Goal: Task Accomplishment & Management: Use online tool/utility

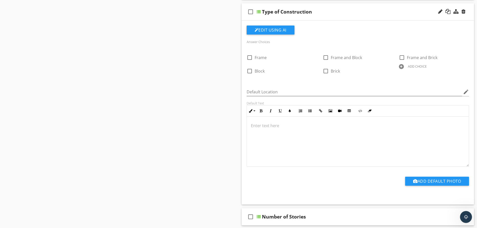
scroll to position [400, 0]
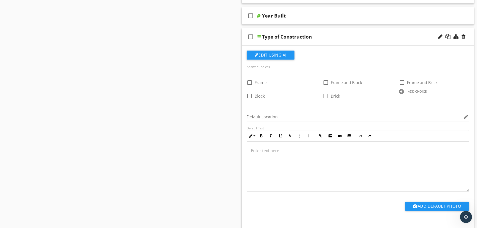
click at [254, 148] on p at bounding box center [358, 151] width 214 height 6
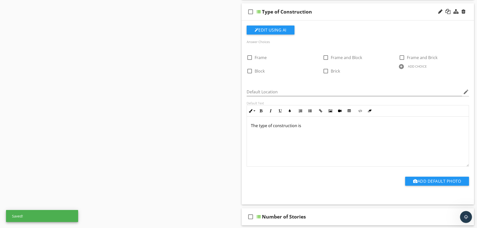
scroll to position [501, 0]
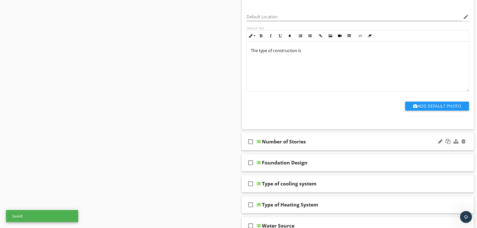
click at [295, 143] on div "check_box_outline_blank Number of Stories" at bounding box center [357, 141] width 232 height 17
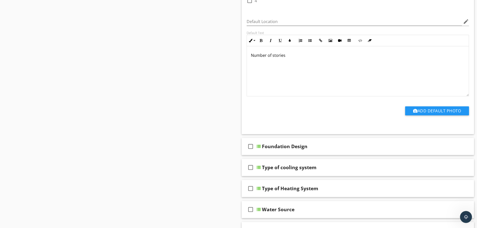
scroll to position [776, 0]
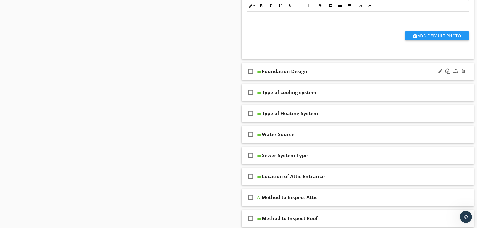
click at [293, 72] on div "check_box_outline_blank Foundation Design" at bounding box center [357, 71] width 232 height 17
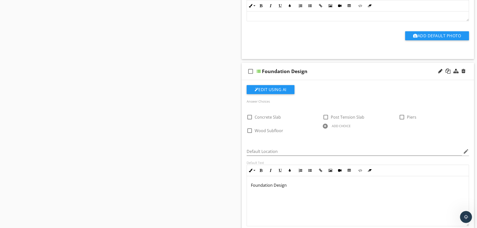
click at [290, 182] on p "Foundation Design" at bounding box center [358, 185] width 214 height 6
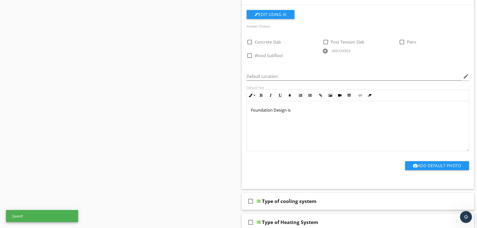
scroll to position [901, 0]
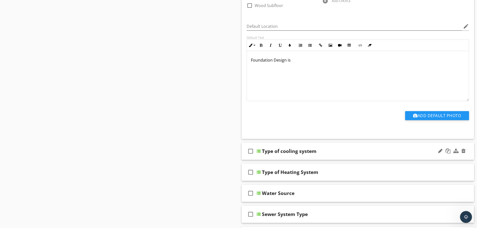
click at [275, 152] on div "check_box_outline_blank Type of cooling system" at bounding box center [357, 151] width 232 height 17
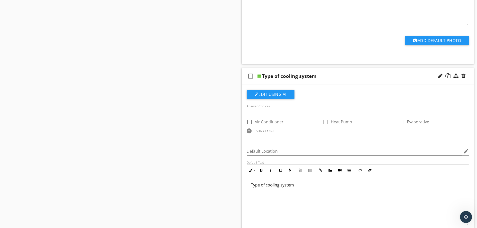
scroll to position [1026, 0]
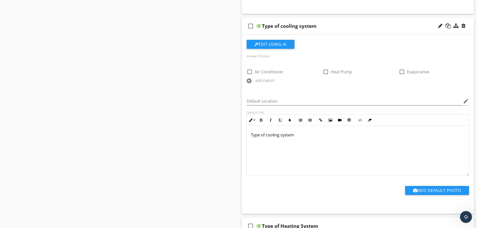
click at [297, 132] on p "Type of cooling system" at bounding box center [358, 135] width 214 height 6
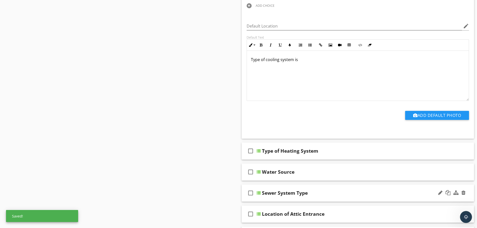
scroll to position [1126, 0]
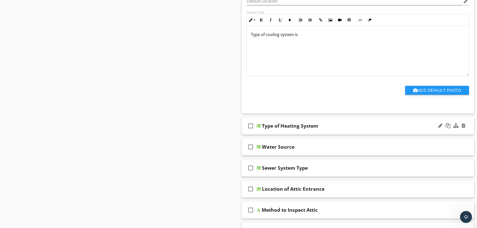
click at [275, 129] on div "check_box_outline_blank Type of Heating System" at bounding box center [357, 125] width 232 height 17
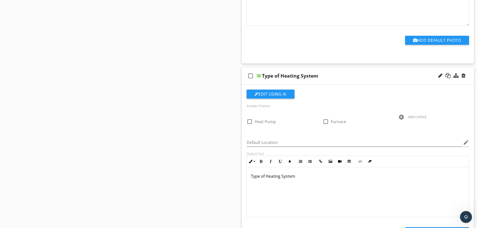
scroll to position [1201, 0]
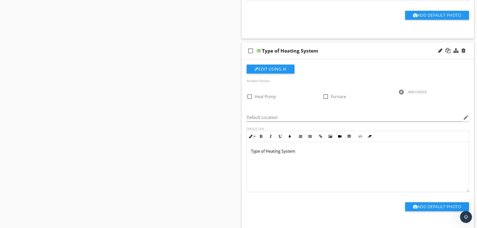
click at [297, 148] on p "Type of Heating System" at bounding box center [358, 151] width 214 height 6
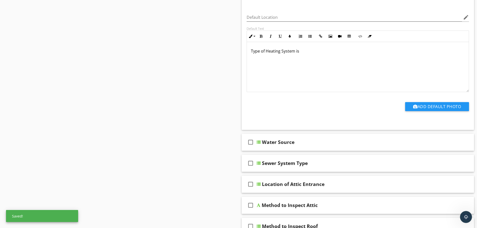
scroll to position [1326, 0]
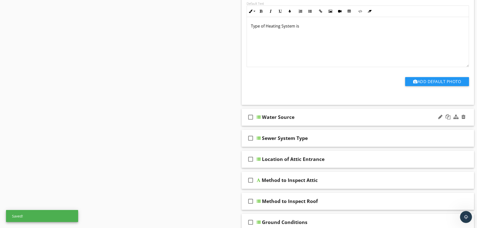
click at [279, 119] on div "check_box_outline_blank Water Source" at bounding box center [357, 117] width 232 height 17
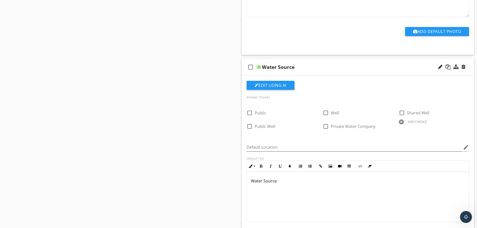
scroll to position [1426, 0]
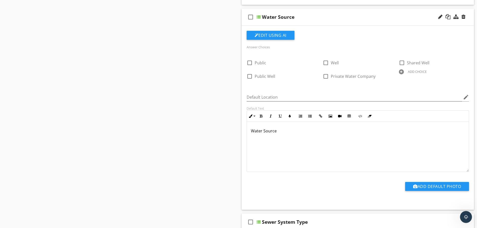
click at [283, 128] on p "Water Source" at bounding box center [358, 131] width 214 height 6
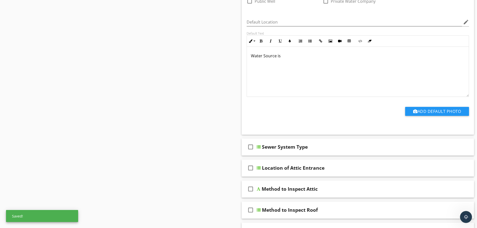
scroll to position [1527, 0]
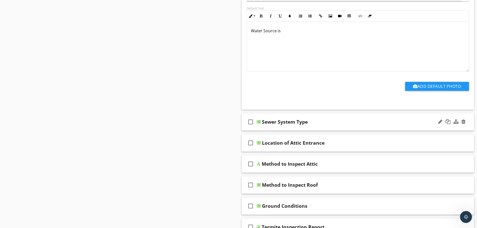
click at [281, 124] on div "check_box_outline_blank Sewer System Type" at bounding box center [357, 121] width 232 height 17
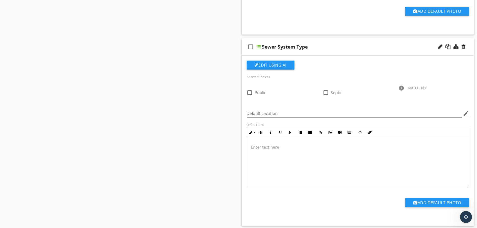
scroll to position [1627, 0]
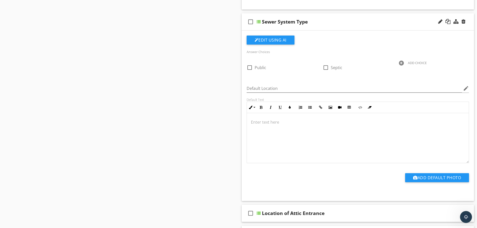
click at [260, 120] on p at bounding box center [358, 122] width 214 height 6
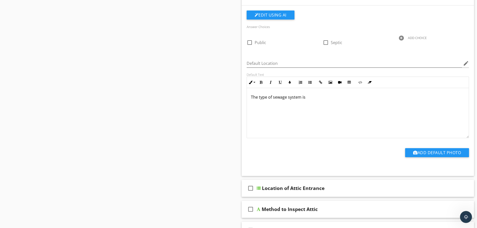
scroll to position [1752, 0]
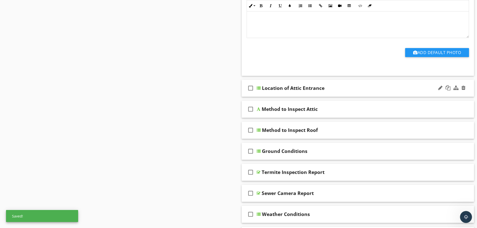
click at [268, 90] on div "check_box_outline_blank Location of Attic Entrance" at bounding box center [357, 88] width 232 height 17
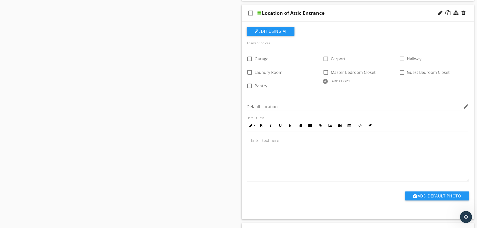
scroll to position [1802, 0]
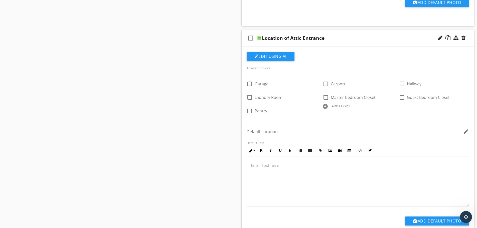
click at [259, 162] on p at bounding box center [358, 165] width 214 height 6
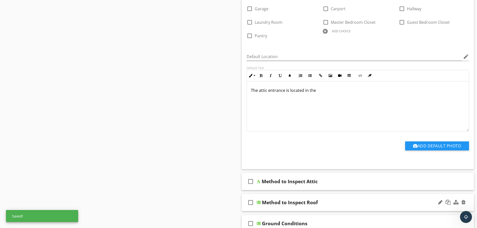
scroll to position [1952, 0]
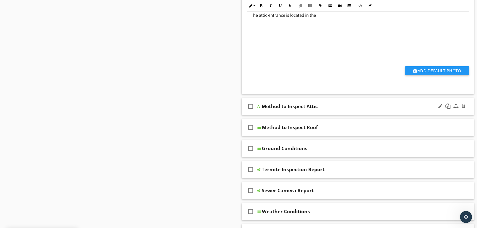
click at [280, 108] on div "check_box_outline_blank Method to Inspect Attic" at bounding box center [357, 106] width 232 height 17
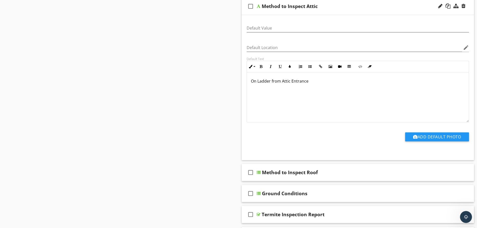
scroll to position [2077, 0]
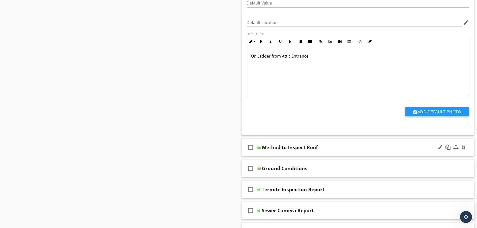
click at [274, 151] on div "check_box_outline_blank Method to Inspect Roof" at bounding box center [357, 147] width 232 height 17
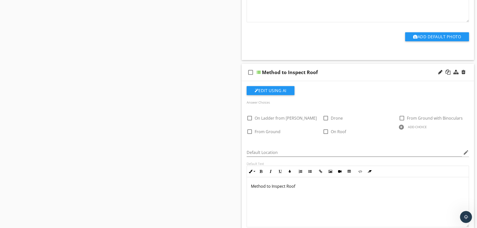
scroll to position [2177, 0]
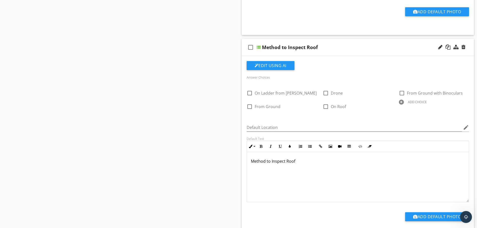
click at [302, 158] on p "Method to Inspect Roof" at bounding box center [358, 161] width 214 height 6
click at [313, 99] on div at bounding box center [313, 102] width 5 height 7
click at [331, 99] on div "ADD CHOICE" at bounding box center [358, 102] width 70 height 6
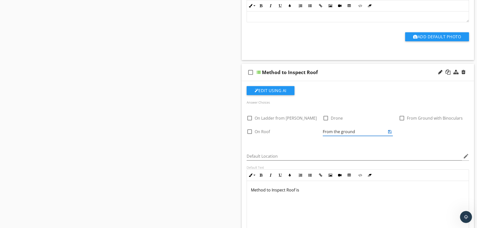
scroll to position [2202, 0]
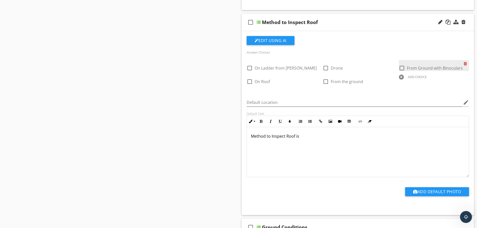
click at [464, 60] on div at bounding box center [465, 63] width 5 height 7
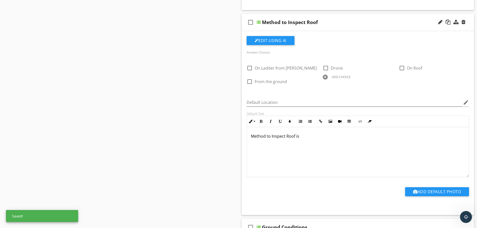
click at [328, 74] on div "ADD CHOICE" at bounding box center [358, 77] width 70 height 6
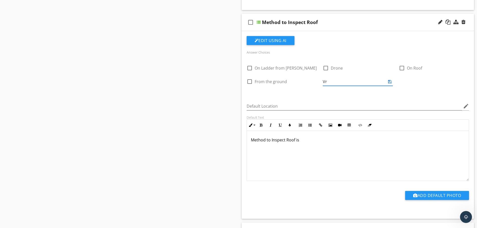
type input "V"
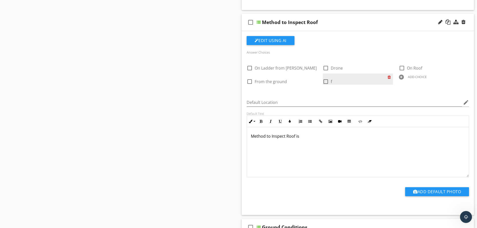
click at [389, 74] on div at bounding box center [389, 77] width 5 height 7
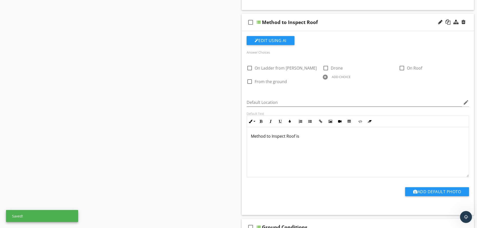
click at [331, 74] on div "ADD CHOICE" at bounding box center [358, 77] width 70 height 6
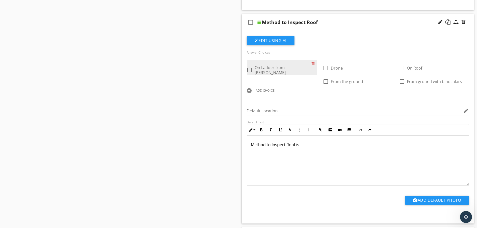
click at [313, 60] on div at bounding box center [313, 63] width 5 height 7
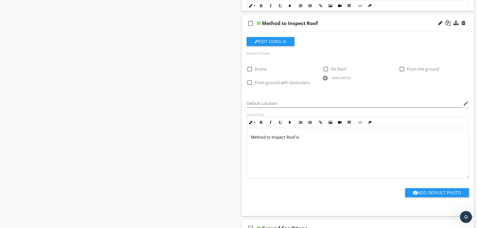
scroll to position [2151, 0]
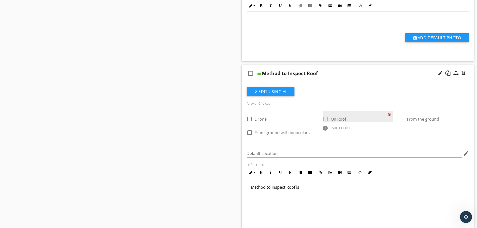
click at [389, 111] on div at bounding box center [389, 114] width 5 height 7
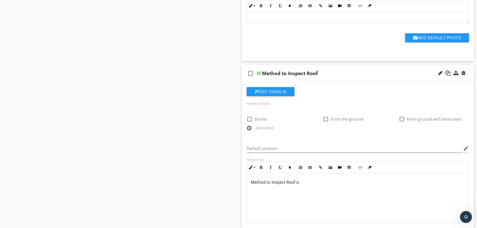
click at [254, 125] on div "ADD CHOICE" at bounding box center [281, 128] width 70 height 6
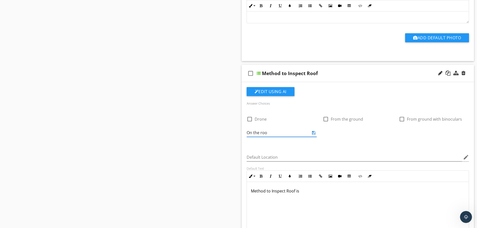
type input "On the roof"
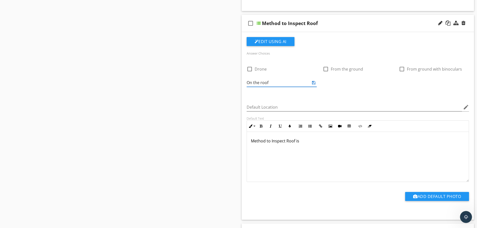
scroll to position [2176, 0]
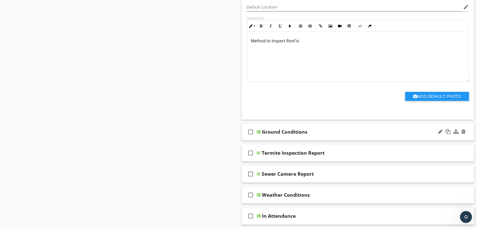
click at [261, 132] on div "check_box_outline_blank Ground Conditions" at bounding box center [357, 131] width 232 height 17
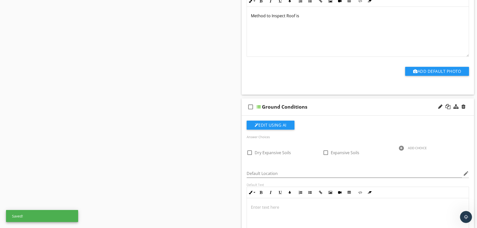
scroll to position [2373, 0]
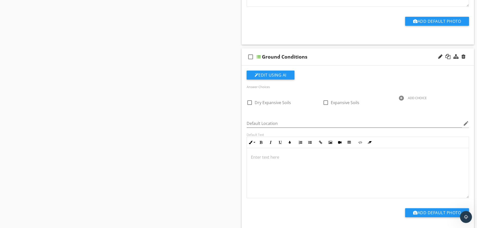
click at [254, 155] on p at bounding box center [358, 157] width 214 height 6
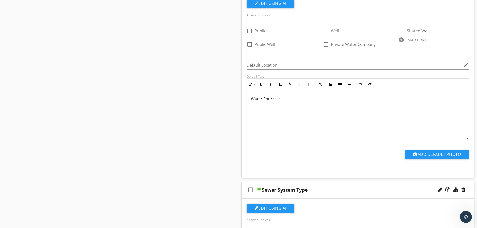
scroll to position [0, 0]
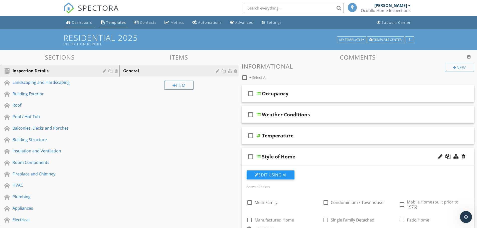
click at [84, 22] on div "Dashboard" at bounding box center [82, 22] width 21 height 5
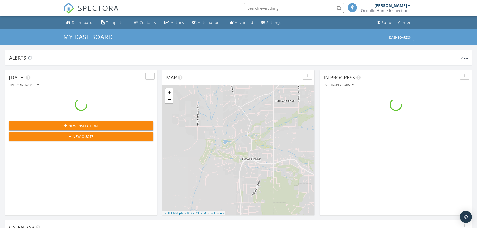
scroll to position [463, 484]
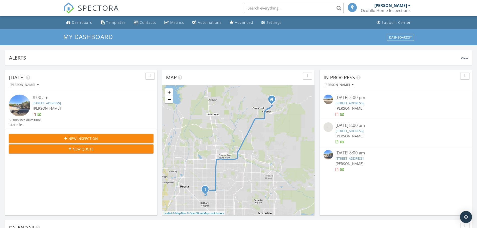
click at [356, 103] on link "17262 N 55th Ave, Glendale, AZ 85308" at bounding box center [349, 103] width 28 height 5
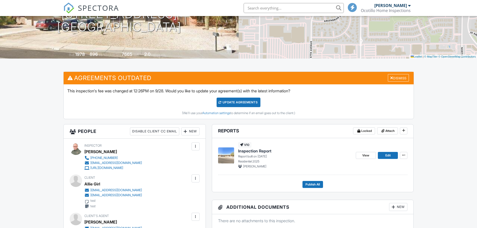
scroll to position [125, 0]
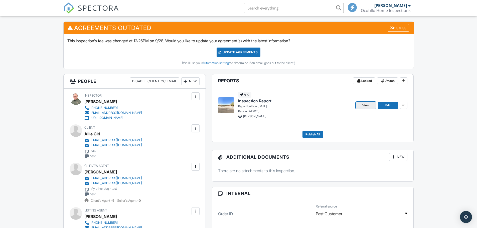
click at [370, 105] on link "View" at bounding box center [366, 105] width 20 height 7
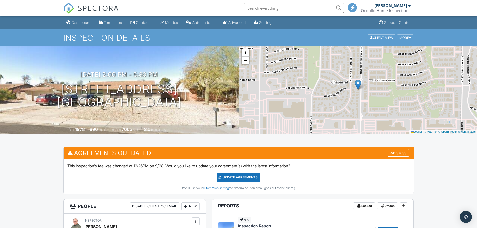
click at [80, 22] on div "Dashboard" at bounding box center [81, 22] width 19 height 4
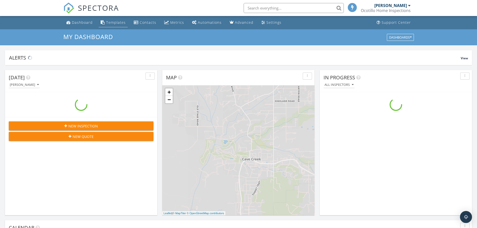
scroll to position [463, 484]
click at [117, 24] on div "Templates" at bounding box center [116, 22] width 20 height 5
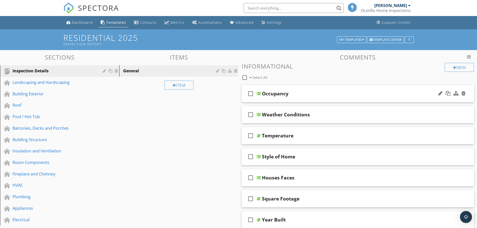
click at [292, 100] on div "check_box_outline_blank Occupancy" at bounding box center [357, 93] width 232 height 17
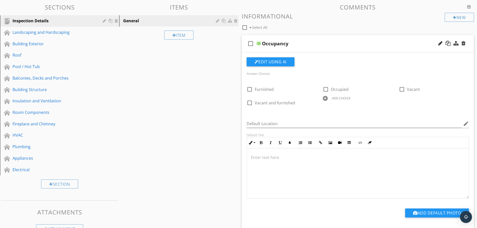
scroll to position [100, 0]
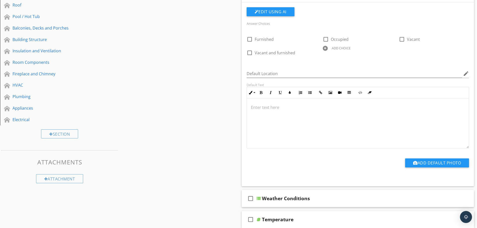
click at [339, 47] on div "ADD CHOICE" at bounding box center [341, 48] width 19 height 4
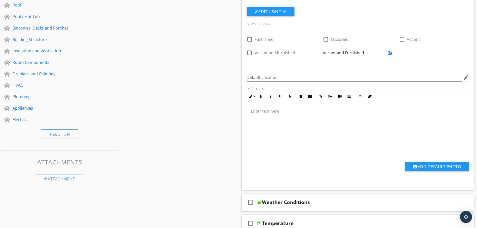
type input "Vacant and Furnished"
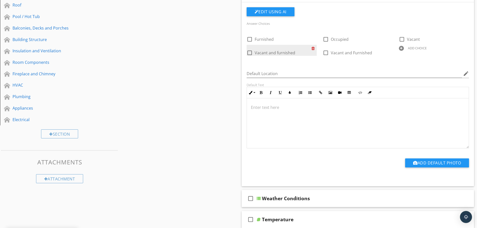
click at [314, 47] on div at bounding box center [313, 48] width 5 height 7
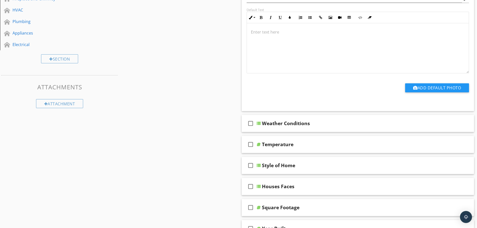
scroll to position [225, 0]
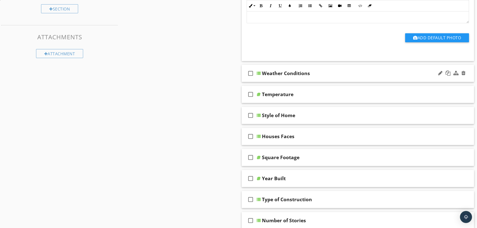
click at [318, 79] on div "check_box_outline_blank Weather Conditions" at bounding box center [357, 73] width 232 height 17
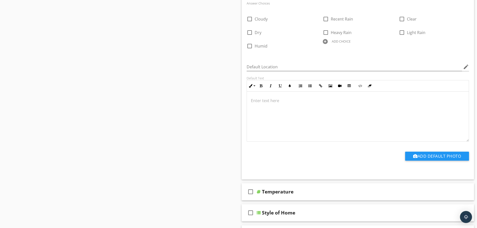
scroll to position [400, 0]
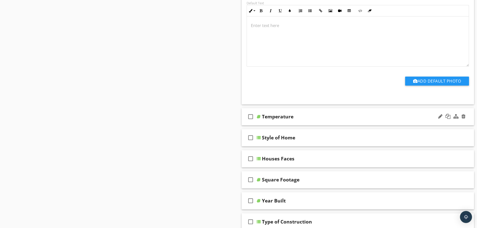
click at [322, 121] on div "check_box_outline_blank Temperature" at bounding box center [357, 116] width 232 height 17
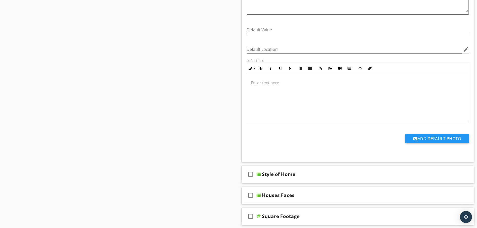
scroll to position [601, 0]
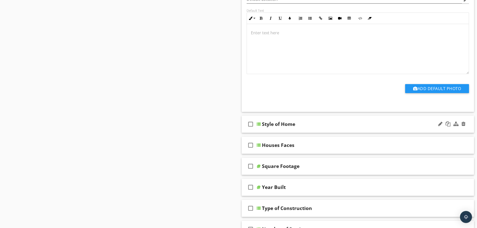
click at [311, 129] on div "check_box_outline_blank Style of Home" at bounding box center [357, 124] width 232 height 17
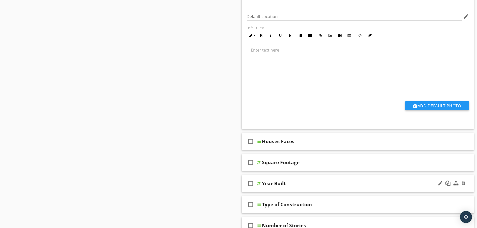
scroll to position [826, 0]
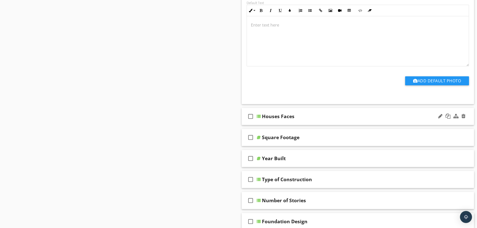
click at [302, 119] on div "check_box_outline_blank Houses Faces" at bounding box center [357, 116] width 232 height 17
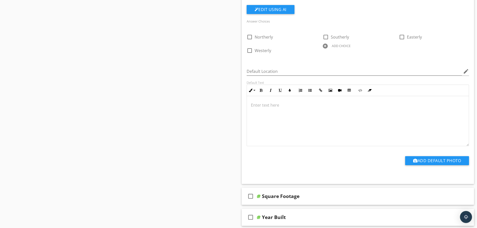
scroll to position [1051, 0]
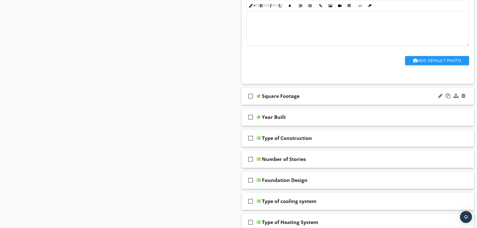
click at [302, 97] on div "check_box_outline_blank Square Footage" at bounding box center [357, 96] width 232 height 17
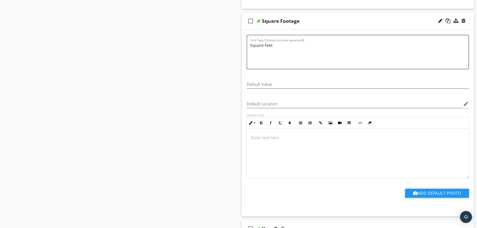
scroll to position [1201, 0]
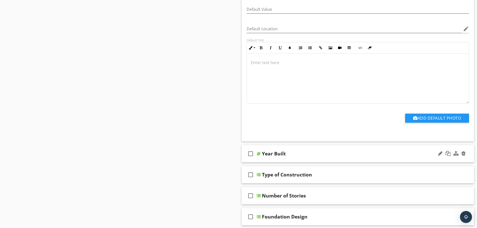
click at [303, 156] on div "check_box_outline_blank Year Built" at bounding box center [357, 153] width 232 height 17
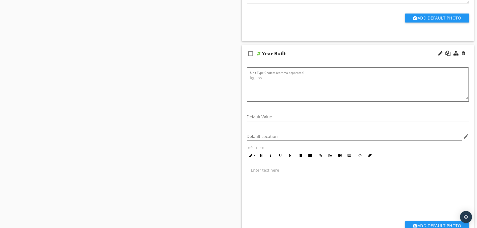
scroll to position [1376, 0]
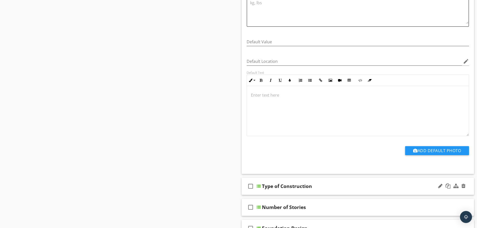
click at [314, 185] on div "Type of Construction" at bounding box center [345, 186] width 167 height 6
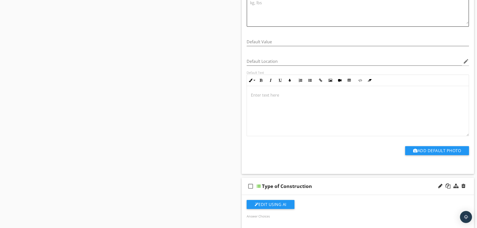
scroll to position [1476, 0]
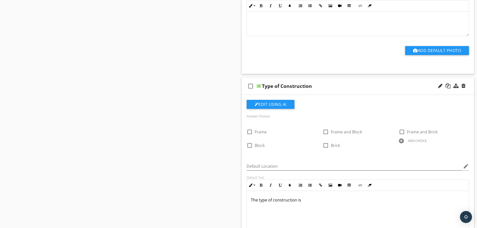
click at [311, 197] on p "The type of construction is" at bounding box center [358, 200] width 214 height 6
click at [403, 138] on div at bounding box center [401, 140] width 5 height 5
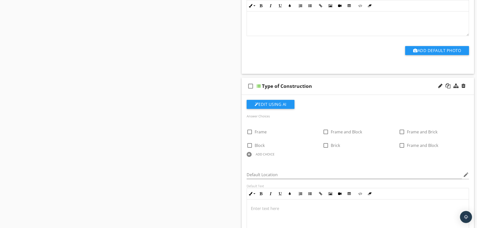
click at [260, 152] on div "ADD CHOICE" at bounding box center [265, 154] width 19 height 4
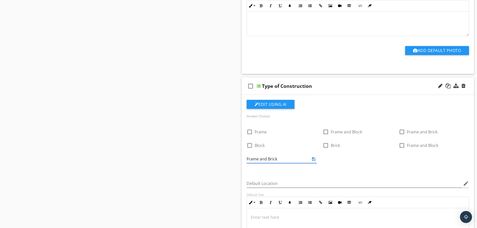
type input "Frame and Brick"
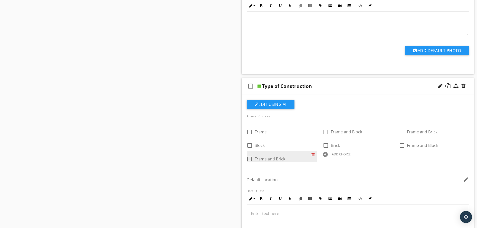
click at [312, 151] on div at bounding box center [313, 154] width 5 height 7
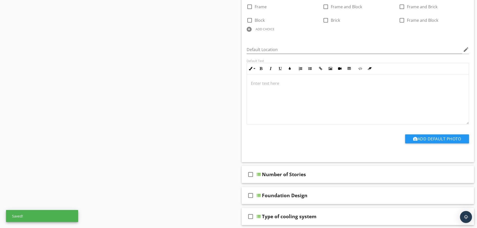
scroll to position [1652, 0]
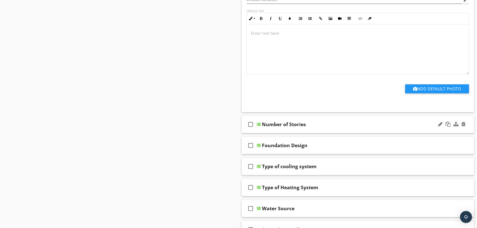
click at [331, 127] on div "check_box_outline_blank Number of Stories" at bounding box center [357, 124] width 232 height 17
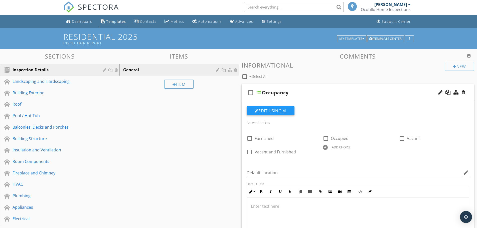
scroll to position [0, 0]
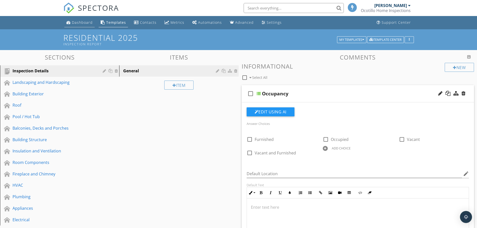
click at [87, 21] on div "Dashboard" at bounding box center [82, 22] width 21 height 5
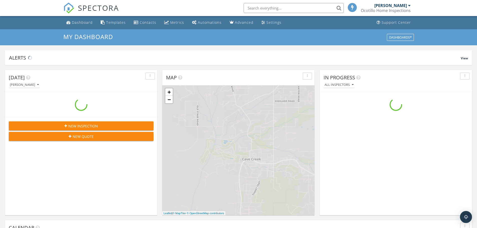
scroll to position [463, 484]
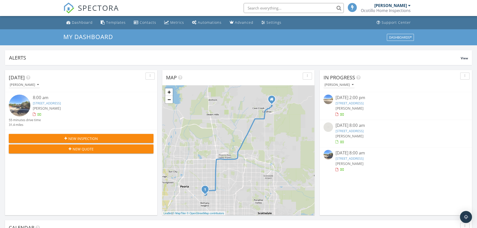
click at [342, 102] on link "[STREET_ADDRESS]" at bounding box center [349, 103] width 28 height 5
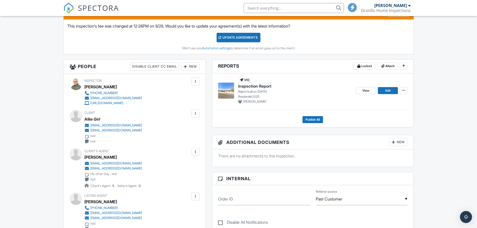
scroll to position [115, 0]
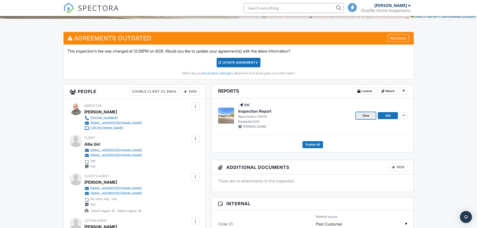
click at [369, 117] on span "View" at bounding box center [365, 115] width 7 height 5
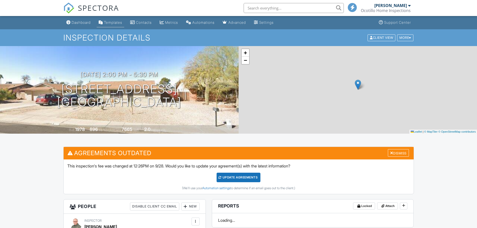
click at [110, 22] on div "Templates" at bounding box center [113, 22] width 18 height 4
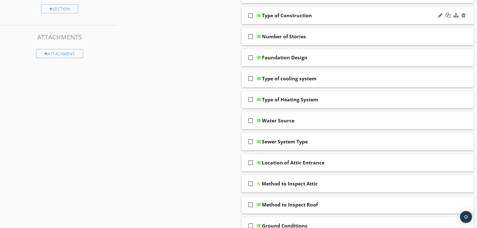
scroll to position [250, 0]
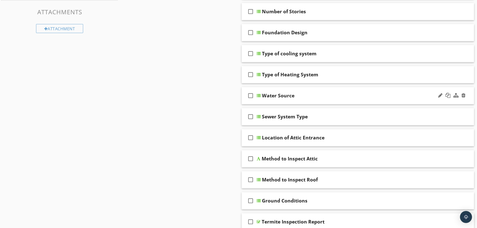
click at [307, 99] on div "Water Source" at bounding box center [345, 96] width 167 height 6
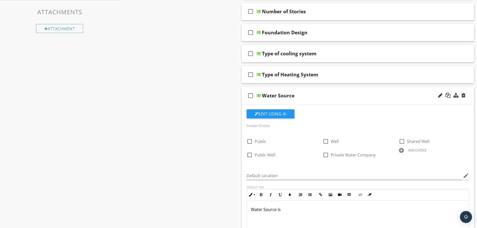
scroll to position [300, 0]
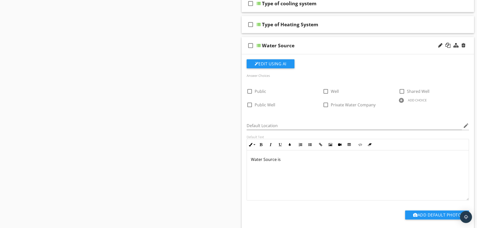
click at [286, 158] on p "Water Source is" at bounding box center [358, 159] width 214 height 6
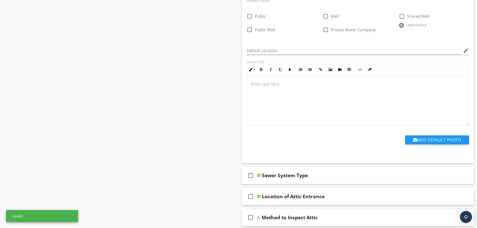
scroll to position [425, 0]
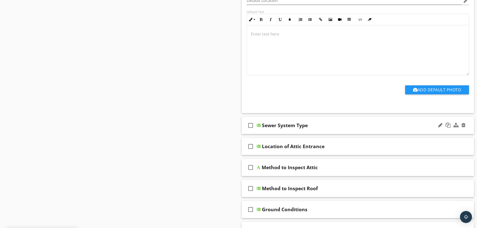
click at [274, 130] on div "check_box_outline_blank Sewer System Type" at bounding box center [357, 125] width 232 height 17
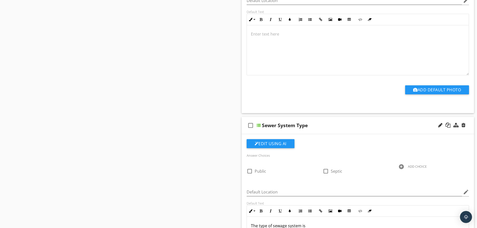
scroll to position [501, 0]
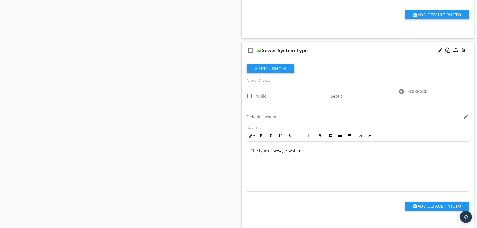
click at [308, 151] on p "The type of sewage system is" at bounding box center [358, 151] width 214 height 6
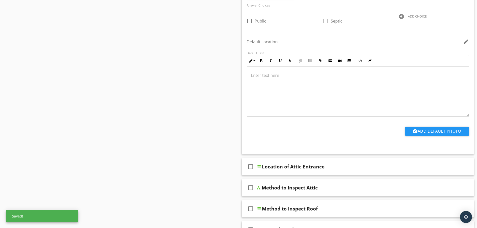
scroll to position [626, 0]
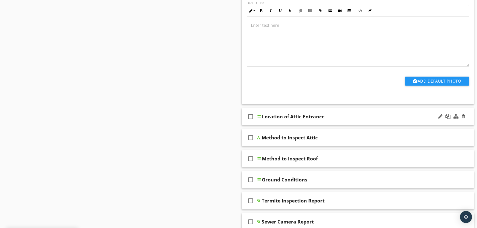
click at [272, 124] on div "check_box_outline_blank Location of Attic Entrance" at bounding box center [357, 116] width 232 height 17
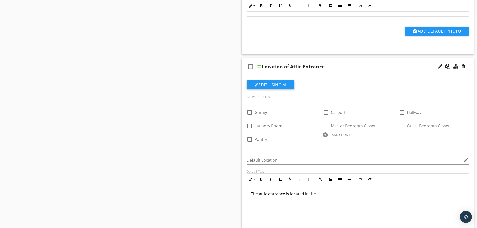
scroll to position [701, 0]
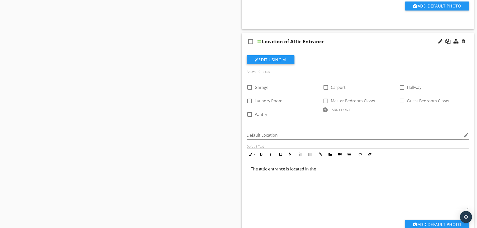
click at [319, 170] on p "The attic entrance is located in the" at bounding box center [358, 169] width 214 height 6
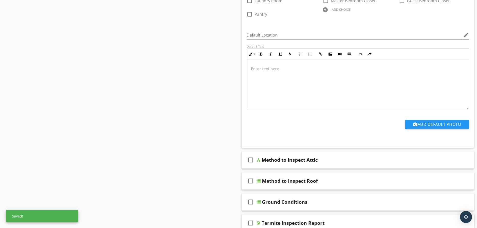
scroll to position [826, 0]
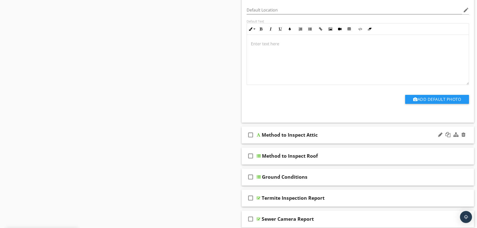
click at [267, 142] on div "check_box_outline_blank Method to Inspect Attic" at bounding box center [357, 134] width 232 height 17
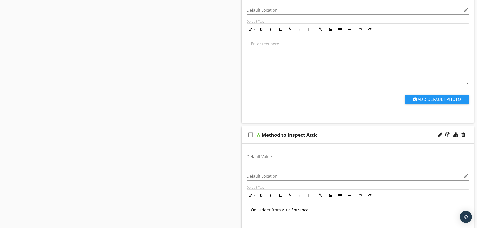
scroll to position [876, 0]
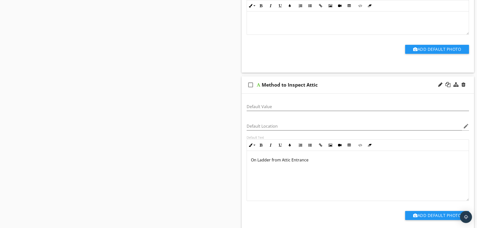
click at [310, 160] on p "On Ladder from Attic Entrance" at bounding box center [358, 160] width 214 height 6
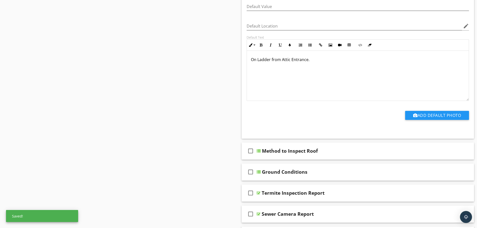
scroll to position [1001, 0]
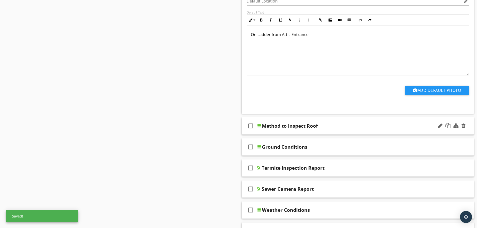
click at [271, 132] on div "check_box_outline_blank Method to Inspect Roof" at bounding box center [357, 125] width 232 height 17
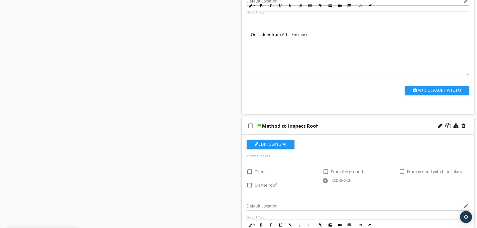
scroll to position [1076, 0]
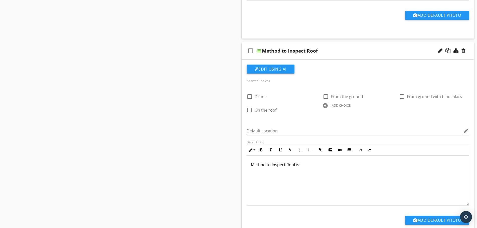
click at [301, 164] on p "Method to Inspect Roof is" at bounding box center [358, 165] width 214 height 6
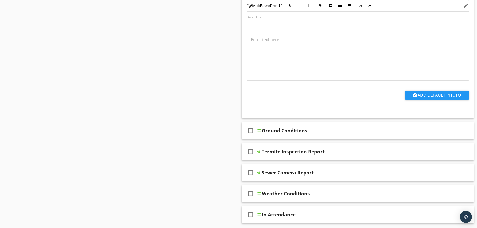
scroll to position [1251, 0]
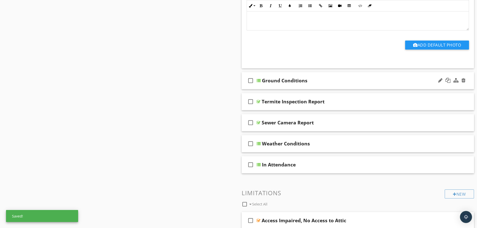
click at [280, 86] on div "check_box_outline_blank Ground Conditions" at bounding box center [357, 80] width 232 height 17
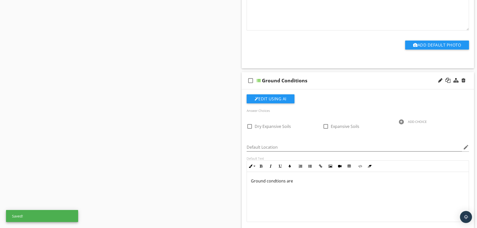
scroll to position [1326, 0]
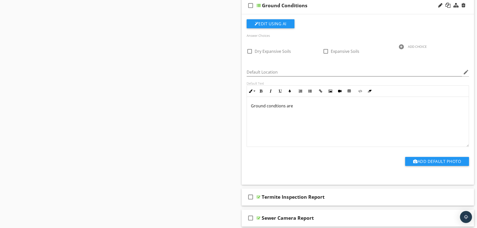
click at [293, 106] on p "Ground condtions are" at bounding box center [358, 106] width 214 height 6
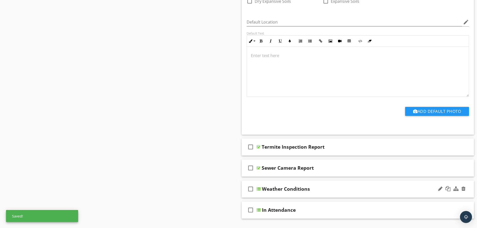
scroll to position [1426, 0]
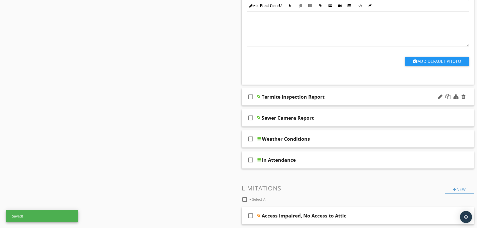
click at [272, 103] on div "check_box_outline_blank Termite Inspection Report" at bounding box center [357, 96] width 232 height 17
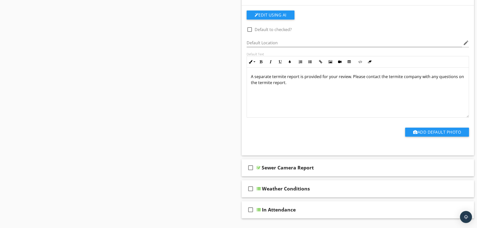
scroll to position [1552, 0]
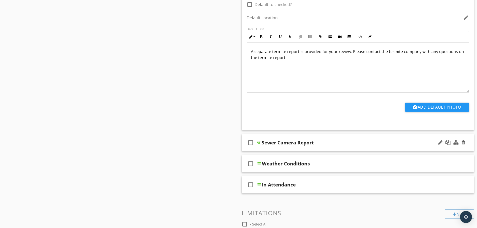
click at [264, 147] on div "check_box_outline_blank Sewer Camera Report" at bounding box center [357, 142] width 232 height 17
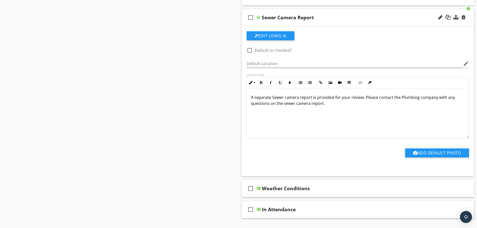
scroll to position [1702, 0]
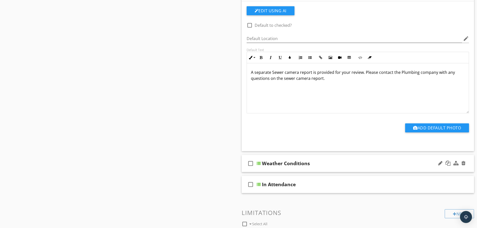
click at [273, 168] on div "check_box_outline_blank Weather Conditions" at bounding box center [357, 163] width 232 height 17
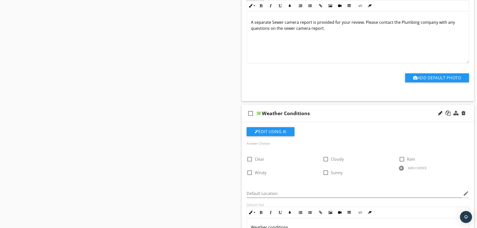
scroll to position [1802, 0]
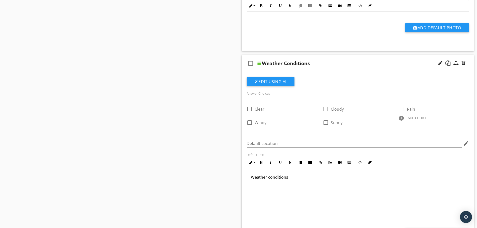
click at [290, 179] on p "Weather conditions" at bounding box center [358, 177] width 214 height 6
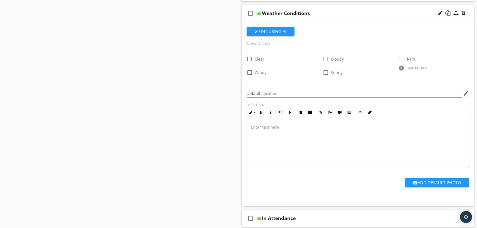
scroll to position [1927, 0]
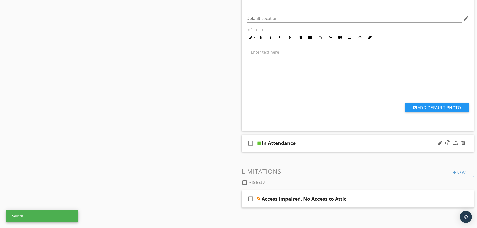
click at [270, 149] on div "check_box_outline_blank In Attendance" at bounding box center [357, 143] width 232 height 17
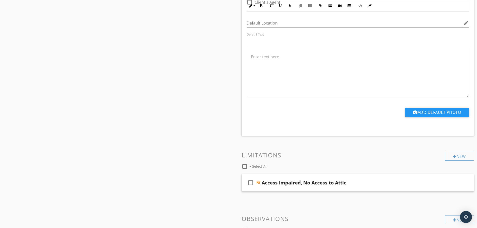
scroll to position [2177, 0]
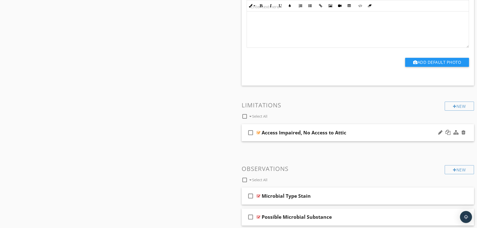
click at [267, 139] on div "check_box_outline_blank Access Impaired, No Access to Attic" at bounding box center [357, 132] width 232 height 17
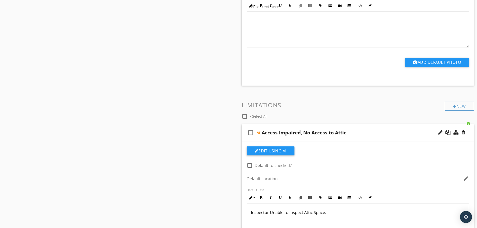
scroll to position [2227, 0]
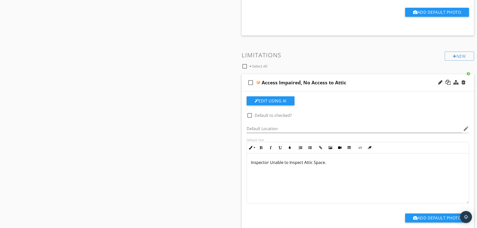
click at [273, 163] on p "Inspector Unable to Inspect Attic Space." at bounding box center [358, 162] width 214 height 6
click at [325, 163] on p "Inspector unable to Inspect Attic Space." at bounding box center [358, 162] width 214 height 6
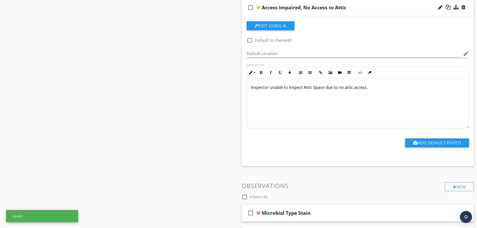
scroll to position [2338, 0]
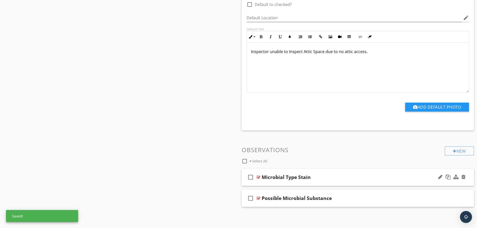
click at [265, 180] on div "check_box_outline_blank Microbial Type Stain" at bounding box center [357, 177] width 232 height 17
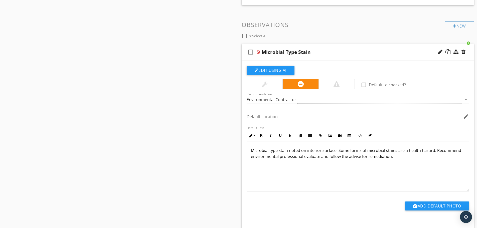
scroll to position [2507, 0]
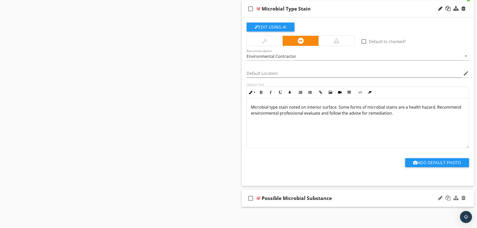
click at [287, 203] on div "check_box_outline_blank Possible Microbial Substance" at bounding box center [357, 198] width 232 height 17
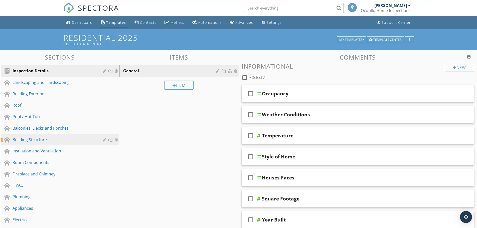
scroll to position [25, 0]
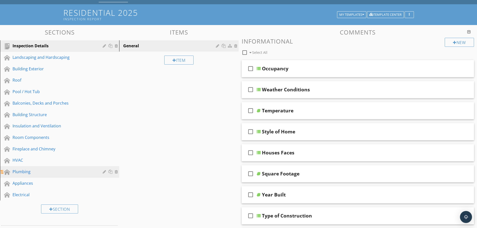
click at [33, 170] on div "Plumbing" at bounding box center [54, 172] width 83 height 6
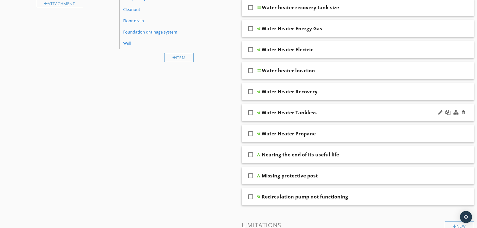
scroll to position [250, 0]
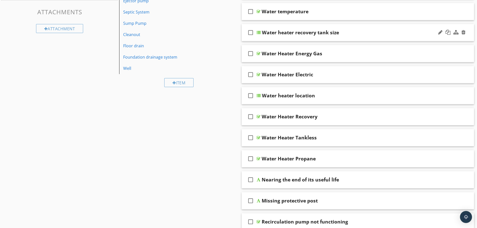
click at [290, 38] on div "check_box_outline_blank Water heater recovery tank size" at bounding box center [357, 32] width 232 height 17
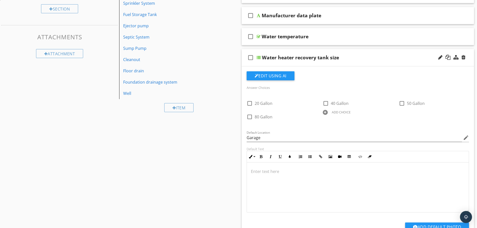
scroll to position [125, 0]
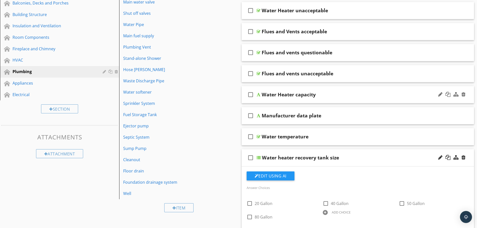
click at [280, 97] on div "Water Heater capacity" at bounding box center [289, 95] width 54 height 6
click at [268, 102] on div "check_box_outline_blank Water Heater capacity" at bounding box center [357, 94] width 232 height 17
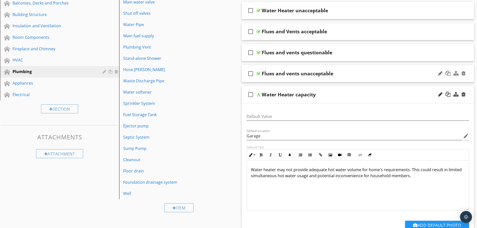
click at [272, 78] on div "check_box_outline_blank Flues and vents unacceptable" at bounding box center [357, 73] width 232 height 17
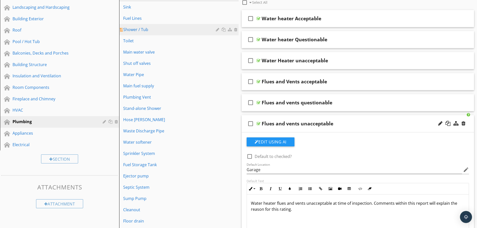
scroll to position [0, 0]
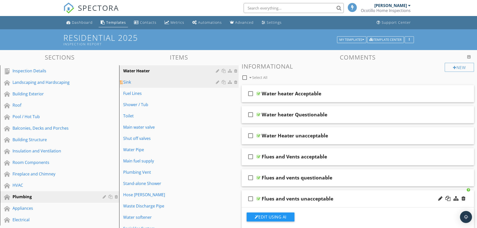
click at [146, 81] on div "Sink" at bounding box center [170, 82] width 94 height 6
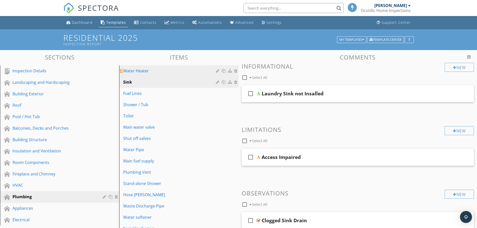
click at [147, 71] on div "Water Heater" at bounding box center [170, 71] width 94 height 6
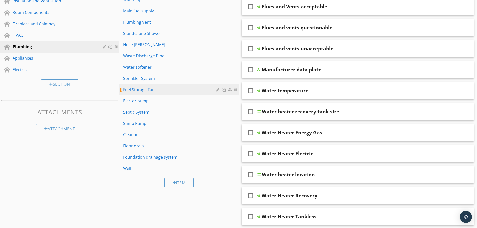
scroll to position [125, 0]
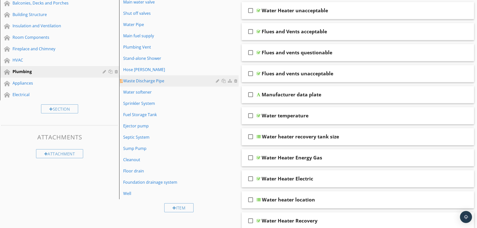
click at [162, 83] on div "Waste Discharge Pipe" at bounding box center [170, 81] width 94 height 6
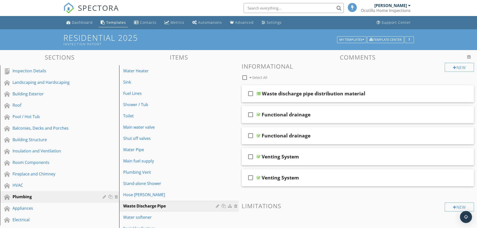
scroll to position [25, 0]
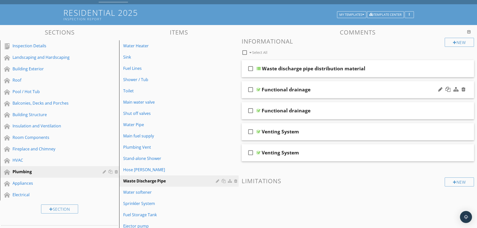
click at [291, 95] on div "check_box_outline_blank Functional drainage" at bounding box center [357, 89] width 232 height 17
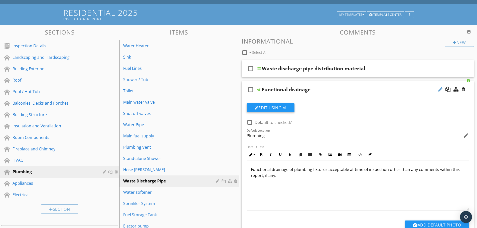
click at [439, 88] on div at bounding box center [440, 89] width 4 height 5
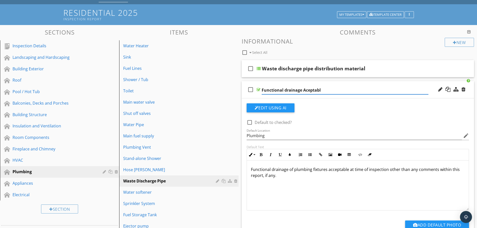
type input "Functional drainage Aceptable"
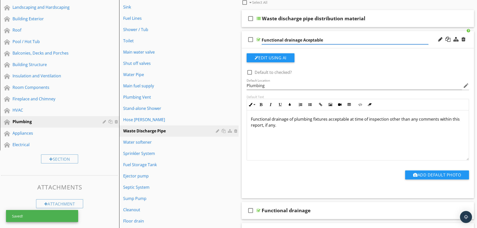
scroll to position [125, 0]
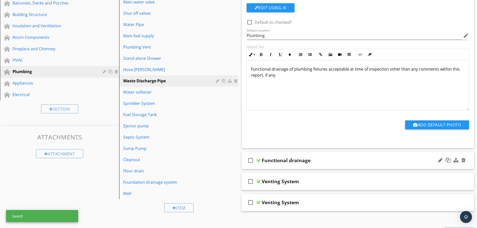
click at [282, 168] on div "check_box_outline_blank Functional drainage" at bounding box center [357, 160] width 232 height 17
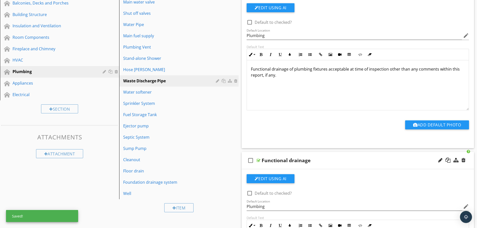
scroll to position [175, 0]
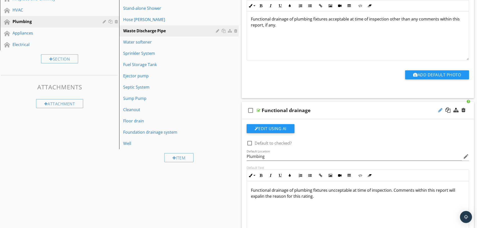
click at [440, 109] on div at bounding box center [440, 110] width 4 height 5
click at [287, 111] on input "Functional drainage Unacceptable" at bounding box center [345, 111] width 167 height 8
type input "Functional Drainage Unacceptable"
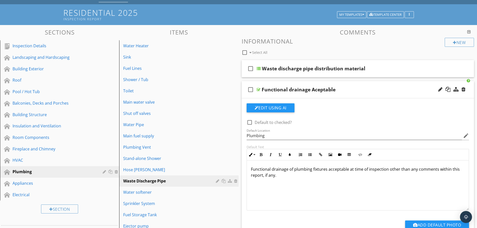
scroll to position [0, 0]
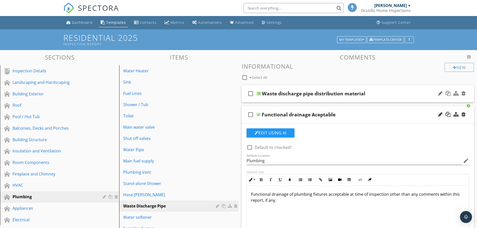
click at [299, 99] on div "check_box_outline_blank Waste discharge pipe distribution material" at bounding box center [357, 93] width 232 height 17
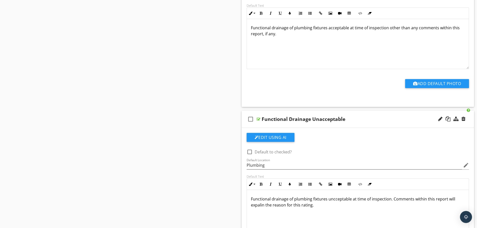
scroll to position [425, 0]
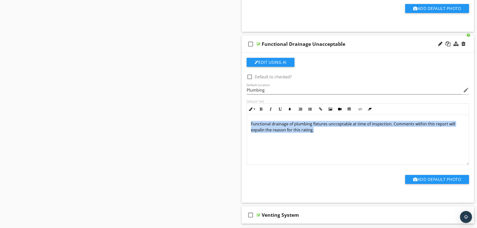
drag, startPoint x: 312, startPoint y: 130, endPoint x: 251, endPoint y: 123, distance: 61.7
click at [251, 123] on p "Functional drainage of plumbing fixtures uncceptable at time of inspection. Com…" at bounding box center [358, 127] width 214 height 12
copy p "Functional drainage of plumbing fixtures uncceptable at time of inspection. Com…"
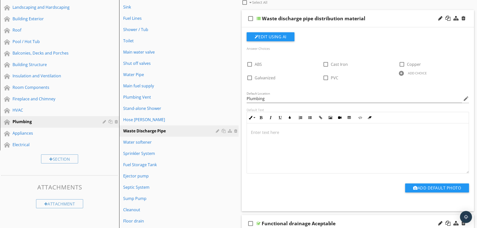
scroll to position [0, 0]
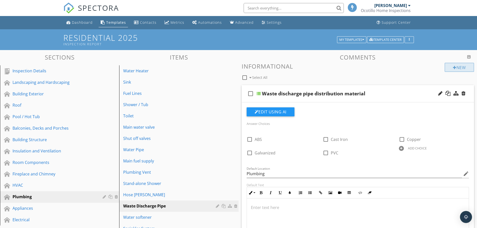
click at [463, 66] on div "New" at bounding box center [458, 67] width 29 height 9
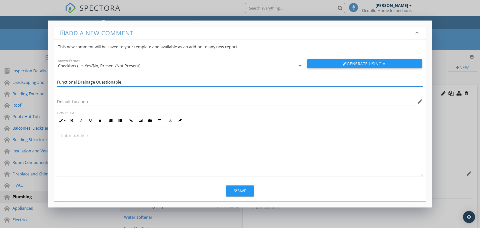
type input "Functional Drainage Questionable"
click at [126, 141] on div at bounding box center [240, 151] width 366 height 50
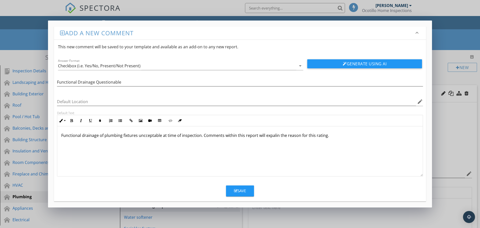
click at [152, 134] on p "Functional drainage of plumbing fixtures uncceptable at time of inspection. Com…" at bounding box center [240, 135] width 358 height 6
click at [243, 190] on div "Save" at bounding box center [240, 191] width 12 height 6
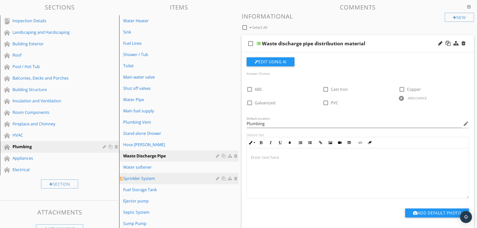
scroll to position [100, 0]
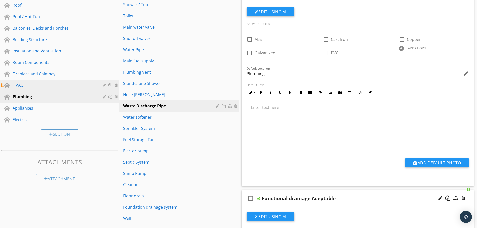
click at [41, 87] on div "HVAC" at bounding box center [54, 85] width 83 height 6
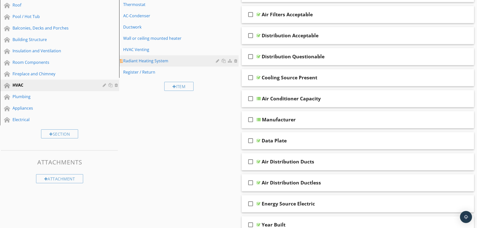
scroll to position [25, 0]
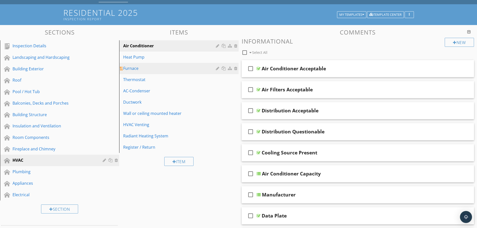
click at [148, 68] on div "Furnace" at bounding box center [170, 68] width 94 height 6
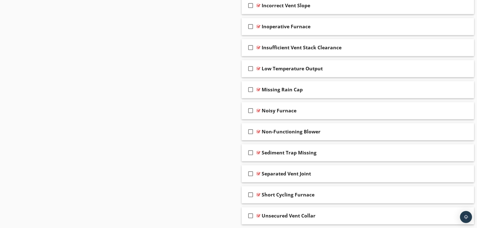
scroll to position [918, 0]
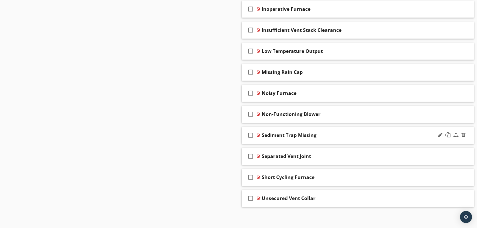
click at [282, 139] on div "check_box_outline_blank Sediment Trap Missing" at bounding box center [357, 135] width 232 height 17
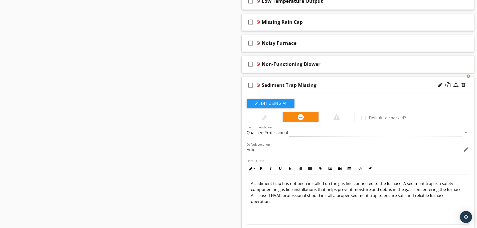
scroll to position [993, 0]
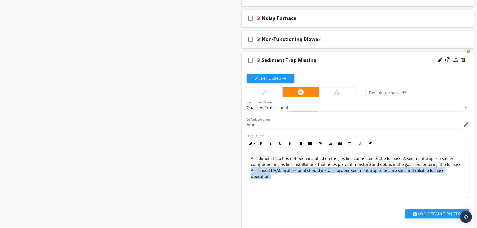
drag, startPoint x: 271, startPoint y: 178, endPoint x: 251, endPoint y: 171, distance: 21.1
click at [251, 171] on p "A sediment trap has not been installed on the gas line connected to the furnace…" at bounding box center [358, 167] width 214 height 24
copy p "A licensed HVAC professional should install a proper sediment trap to ensure sa…"
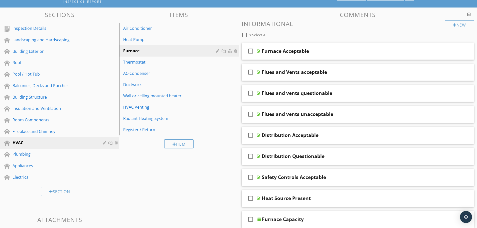
scroll to position [0, 0]
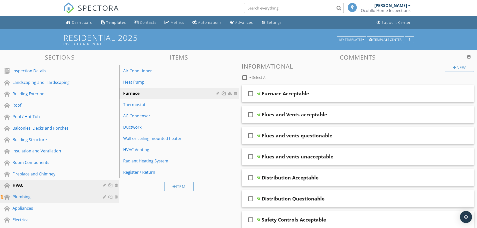
click at [30, 197] on div "Plumbing" at bounding box center [54, 197] width 83 height 6
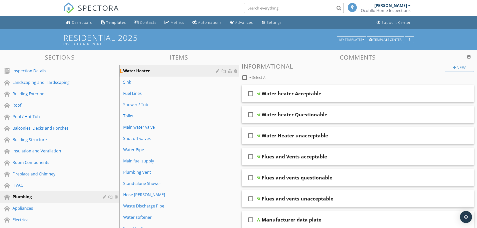
click at [143, 69] on div "Water Heater" at bounding box center [170, 71] width 94 height 6
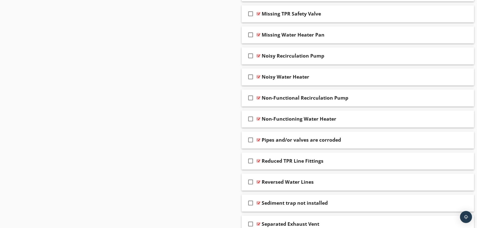
scroll to position [1401, 0]
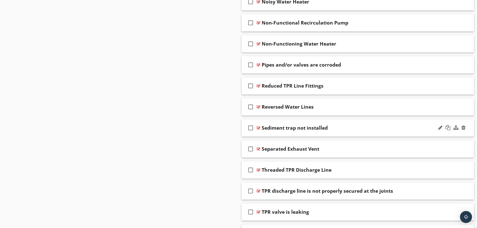
click at [307, 133] on div "check_box_outline_blank Sediment trap not installed" at bounding box center [357, 127] width 232 height 17
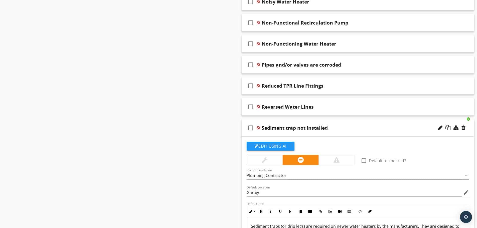
scroll to position [1451, 0]
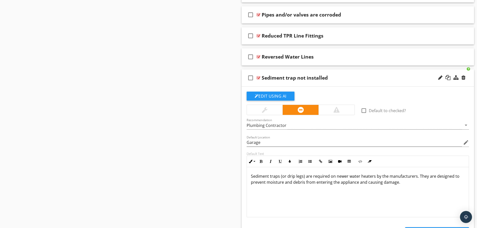
click at [404, 182] on p "Sediment traps (or drip legs) are required on newer water heaters by the manufa…" at bounding box center [358, 179] width 214 height 12
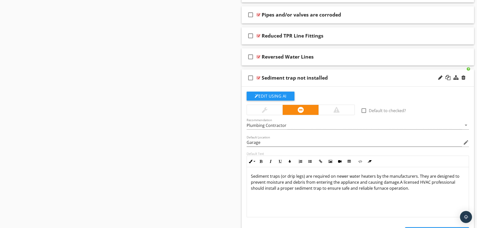
click at [398, 181] on p "Sediment traps (or drip legs) are required on newer water heaters by the manufa…" at bounding box center [358, 182] width 214 height 18
click at [386, 188] on p "Sediment traps (or drip legs) are required on newer water heaters by the manufa…" at bounding box center [358, 182] width 214 height 18
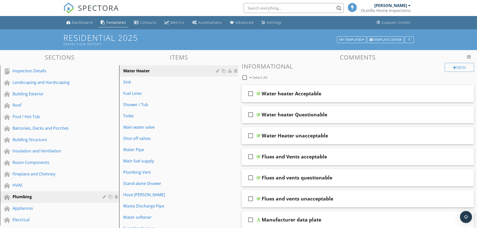
scroll to position [50, 0]
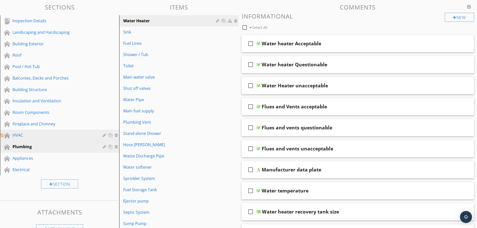
click at [26, 136] on div "HVAC" at bounding box center [54, 135] width 83 height 6
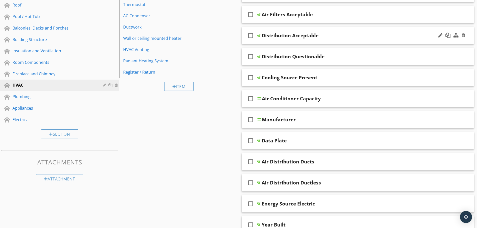
scroll to position [125, 0]
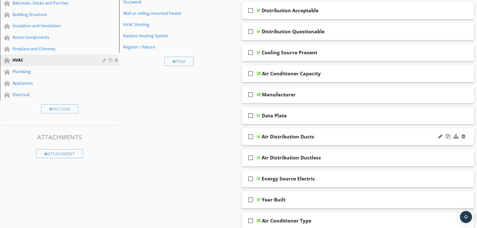
click at [278, 141] on div "check_box_outline_blank Air Distribution Ducts" at bounding box center [357, 136] width 232 height 17
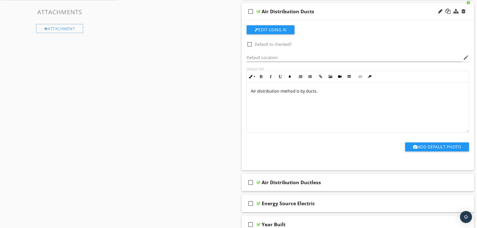
scroll to position [300, 0]
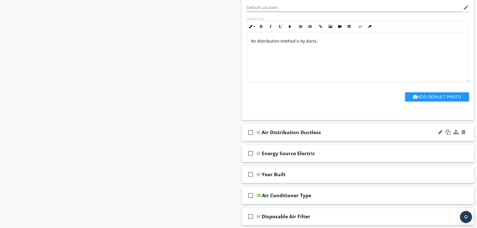
click at [277, 139] on div "check_box_outline_blank Air Distribution Ductless" at bounding box center [357, 132] width 232 height 17
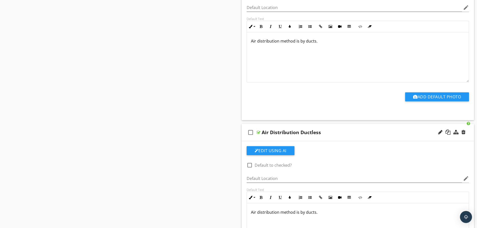
scroll to position [375, 0]
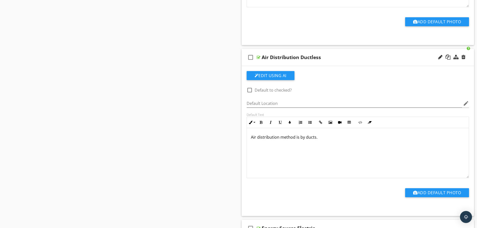
click at [315, 137] on p "Air distribution method is by ducts." at bounding box center [358, 137] width 214 height 6
click at [304, 136] on p "Air distribution method is by ductless." at bounding box center [358, 137] width 214 height 6
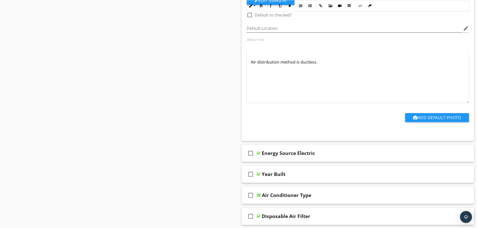
scroll to position [501, 0]
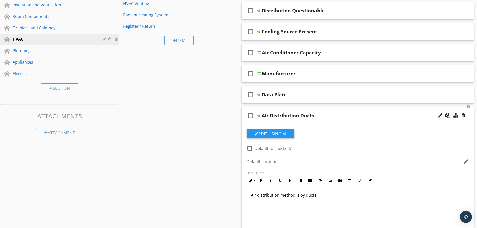
scroll to position [0, 0]
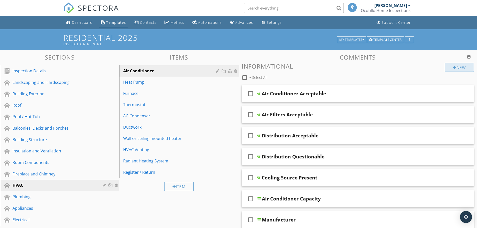
click at [456, 67] on div "New" at bounding box center [458, 67] width 29 height 9
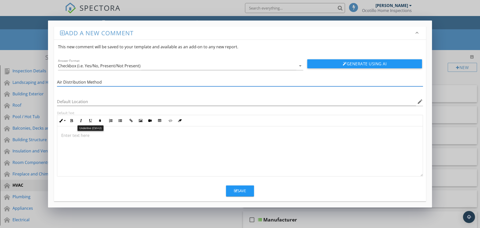
type input "Air Distribution Method"
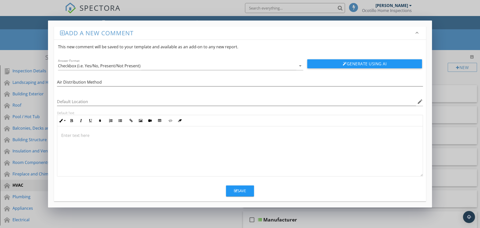
click at [93, 139] on div at bounding box center [240, 151] width 366 height 50
click at [300, 64] on icon "arrow_drop_down" at bounding box center [301, 66] width 6 height 6
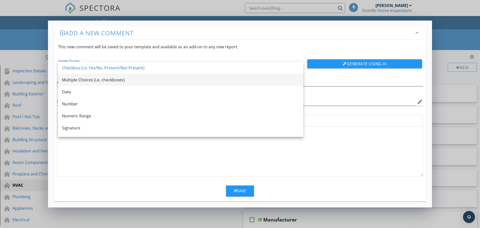
click at [89, 79] on div "Multiple Choices (i.e. checkboxes)" at bounding box center [180, 80] width 237 height 6
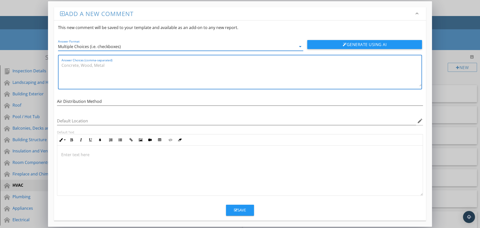
click at [96, 70] on textarea "Answer Choices (comma-separated)" at bounding box center [242, 73] width 360 height 25
type textarea "Ducts, Ductless"
click at [240, 208] on div "Save" at bounding box center [240, 210] width 12 height 6
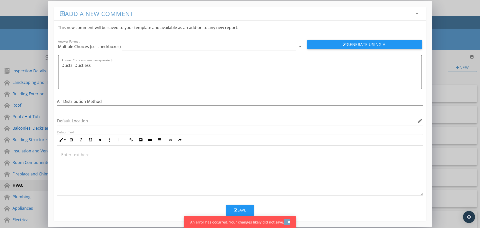
click at [288, 222] on div "button" at bounding box center [289, 222] width 3 height 4
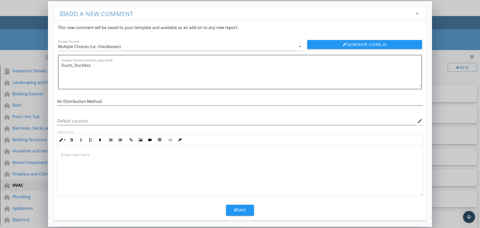
click at [440, 9] on div "Add a new comment keyboard_arrow_down This new comment will be saved to your te…" at bounding box center [240, 114] width 480 height 228
